Goal: Transaction & Acquisition: Download file/media

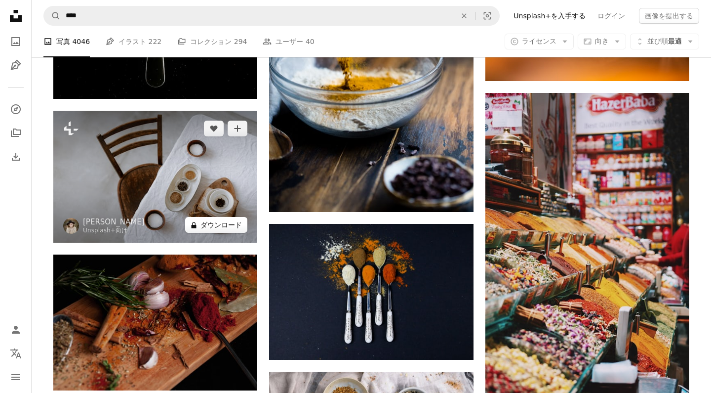
scroll to position [7909, 0]
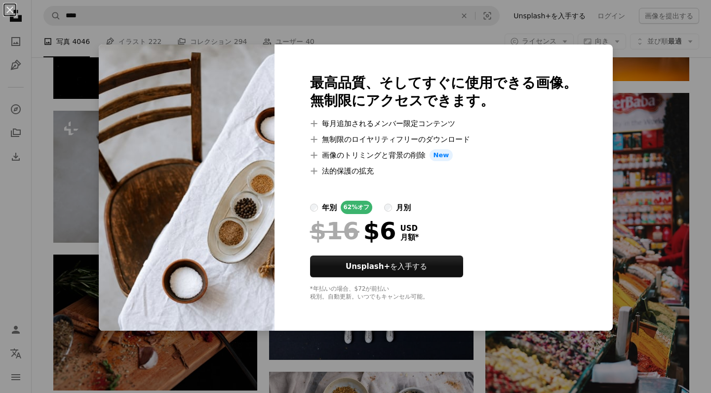
click at [61, 93] on div "An X shape 最高品質、そしてすぐに使用できる画像。 無制限にアクセスできます。 A plus sign 毎月追加されるメンバー限定コンテンツ A p…" at bounding box center [355, 196] width 711 height 393
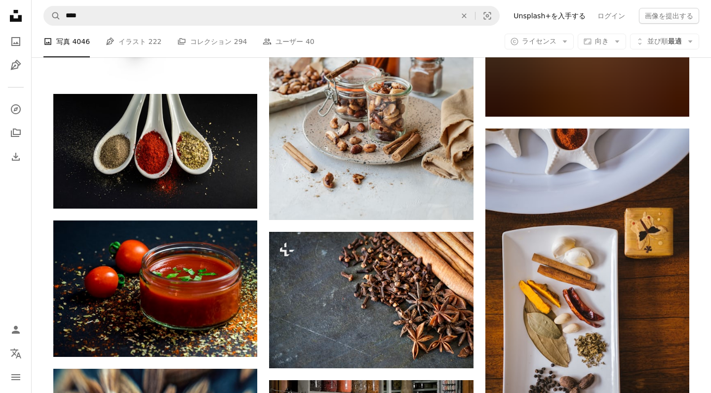
scroll to position [9934, 0]
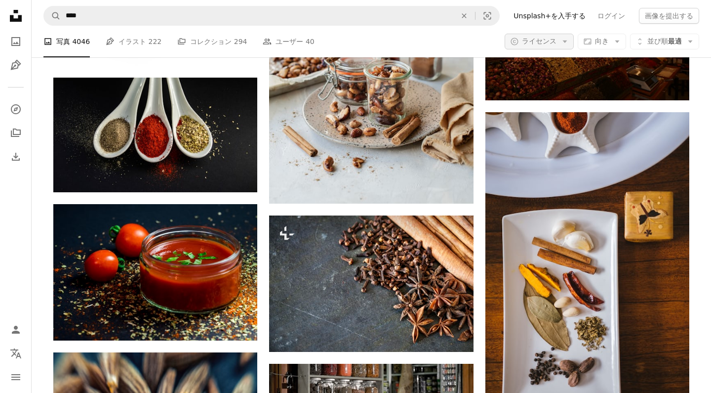
click at [569, 37] on icon "Arrow down" at bounding box center [565, 41] width 9 height 9
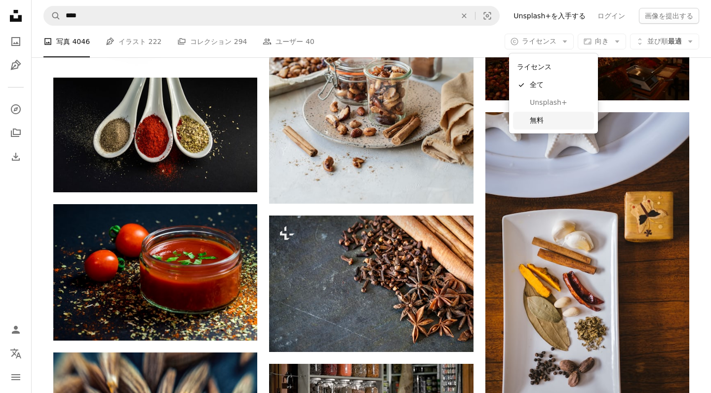
click at [555, 116] on span "無料" at bounding box center [560, 121] width 60 height 10
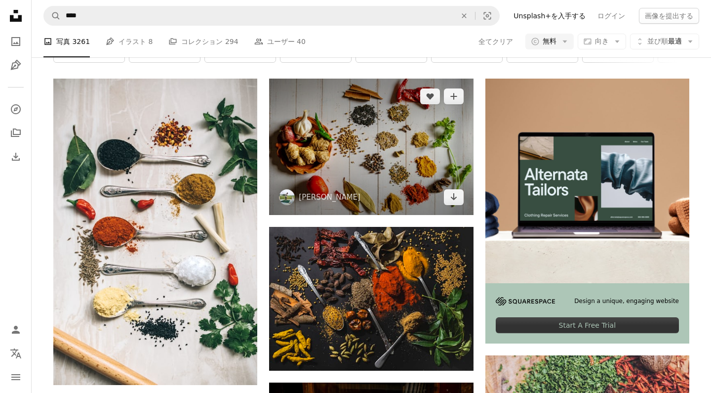
scroll to position [172, 0]
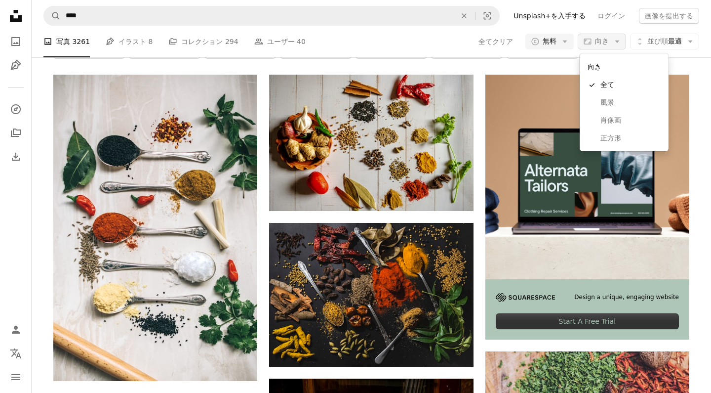
click at [592, 43] on icon "button" at bounding box center [587, 42] width 7 height 6
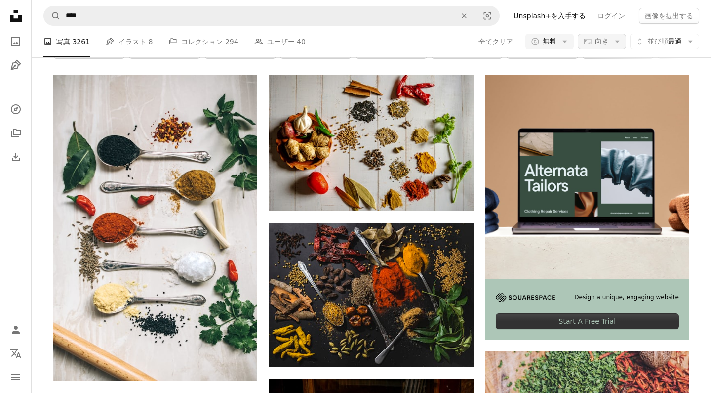
click at [592, 43] on icon "button" at bounding box center [587, 42] width 7 height 6
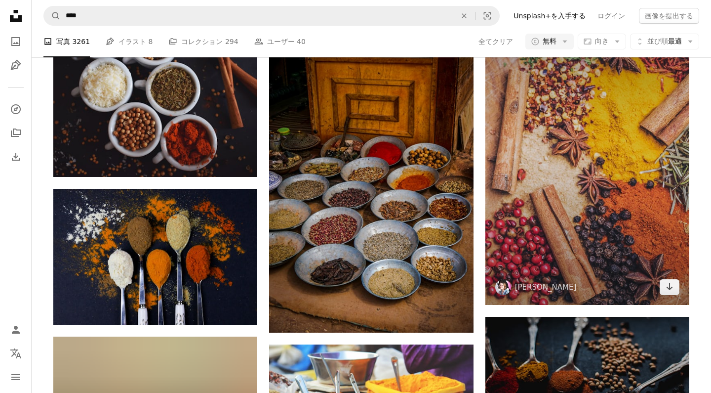
scroll to position [481, 0]
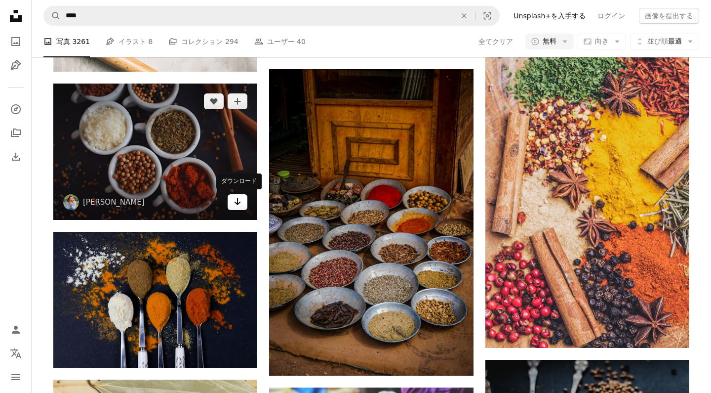
click at [239, 200] on icon "Arrow pointing down" at bounding box center [238, 202] width 8 height 12
